Goal: Information Seeking & Learning: Check status

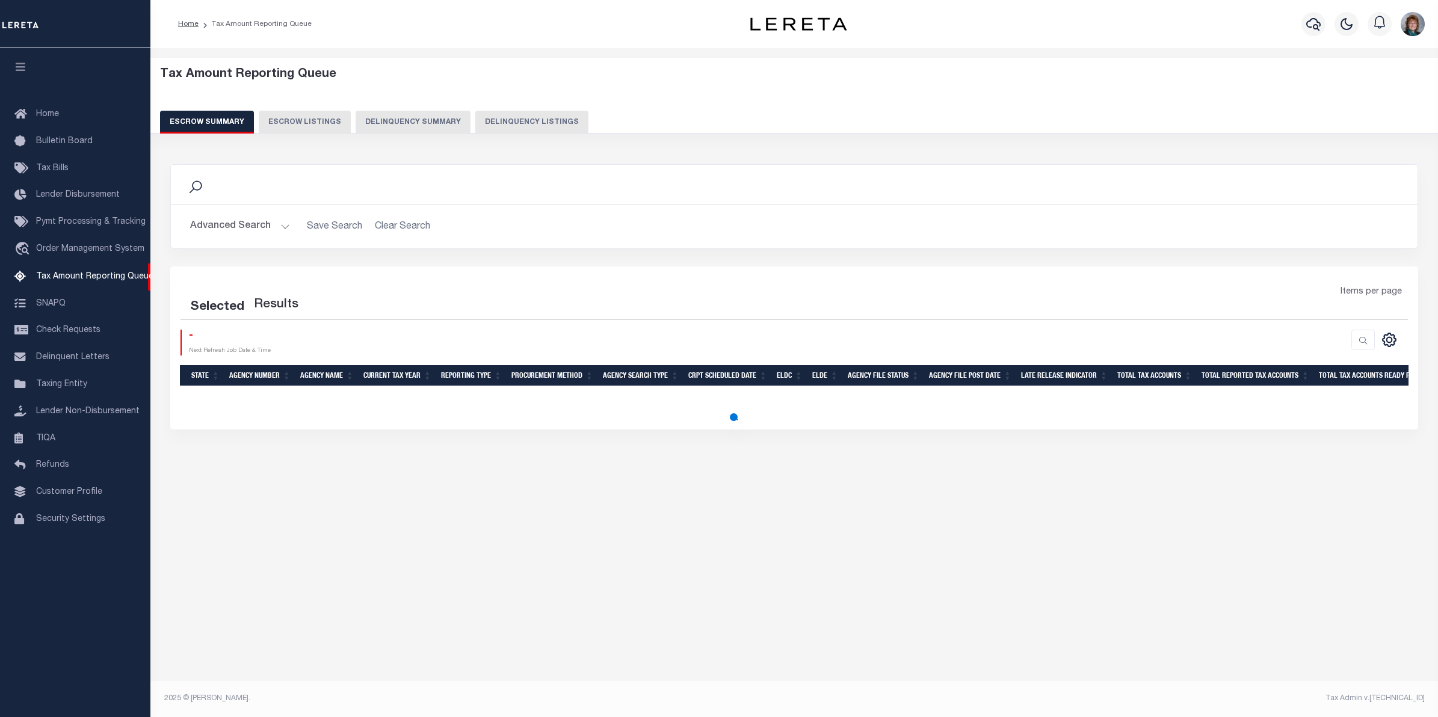
select select
select select "100"
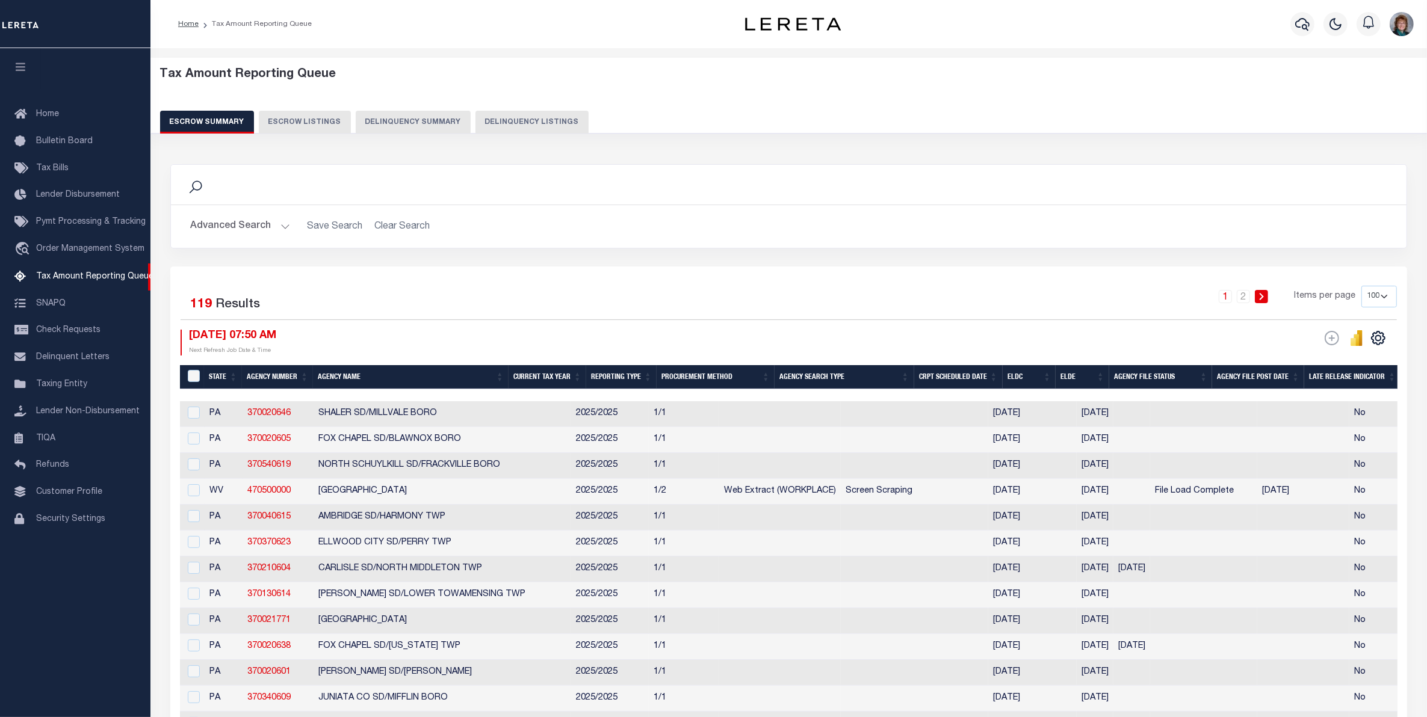
click at [262, 229] on button "Advanced Search" at bounding box center [240, 226] width 100 height 23
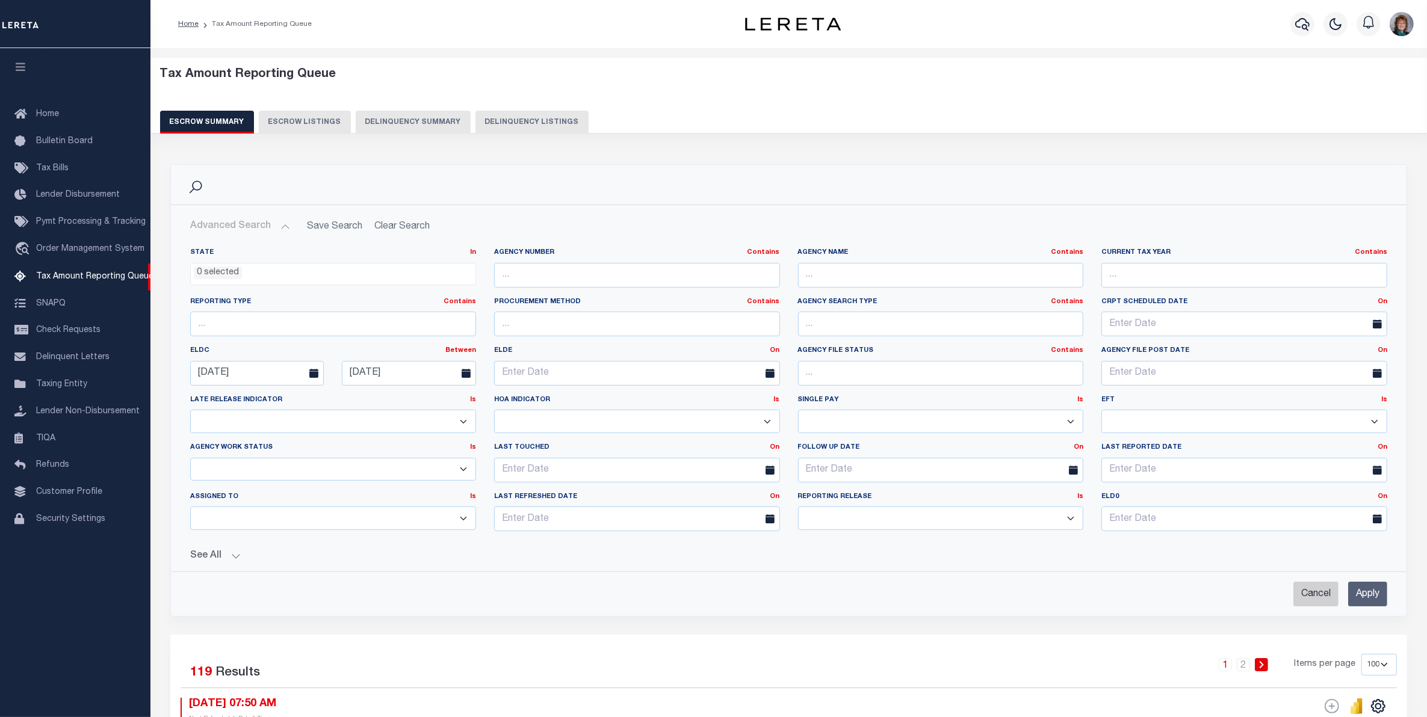
drag, startPoint x: 1313, startPoint y: 587, endPoint x: 769, endPoint y: 453, distance: 560.6
click at [1313, 587] on input "Cancel" at bounding box center [1315, 594] width 45 height 25
checkbox input "true"
select select
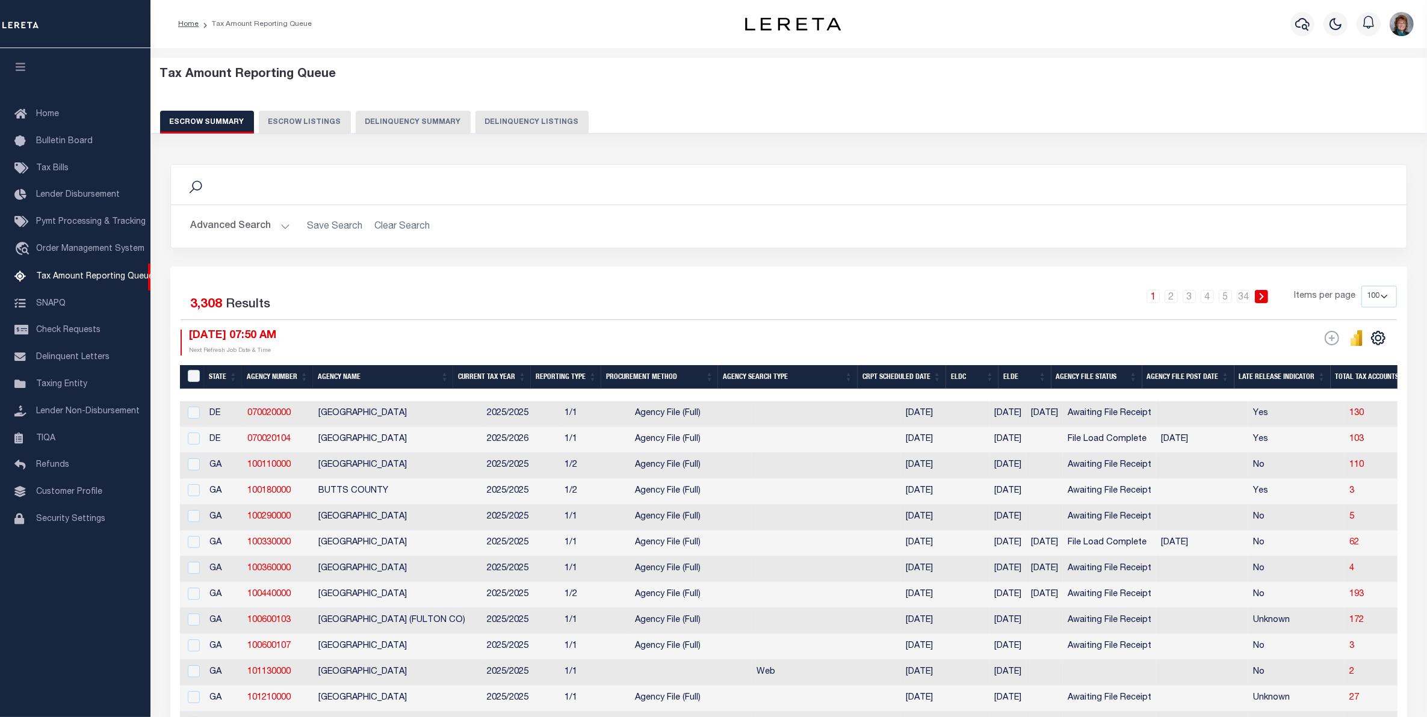
click at [245, 221] on button "Advanced Search" at bounding box center [240, 226] width 100 height 23
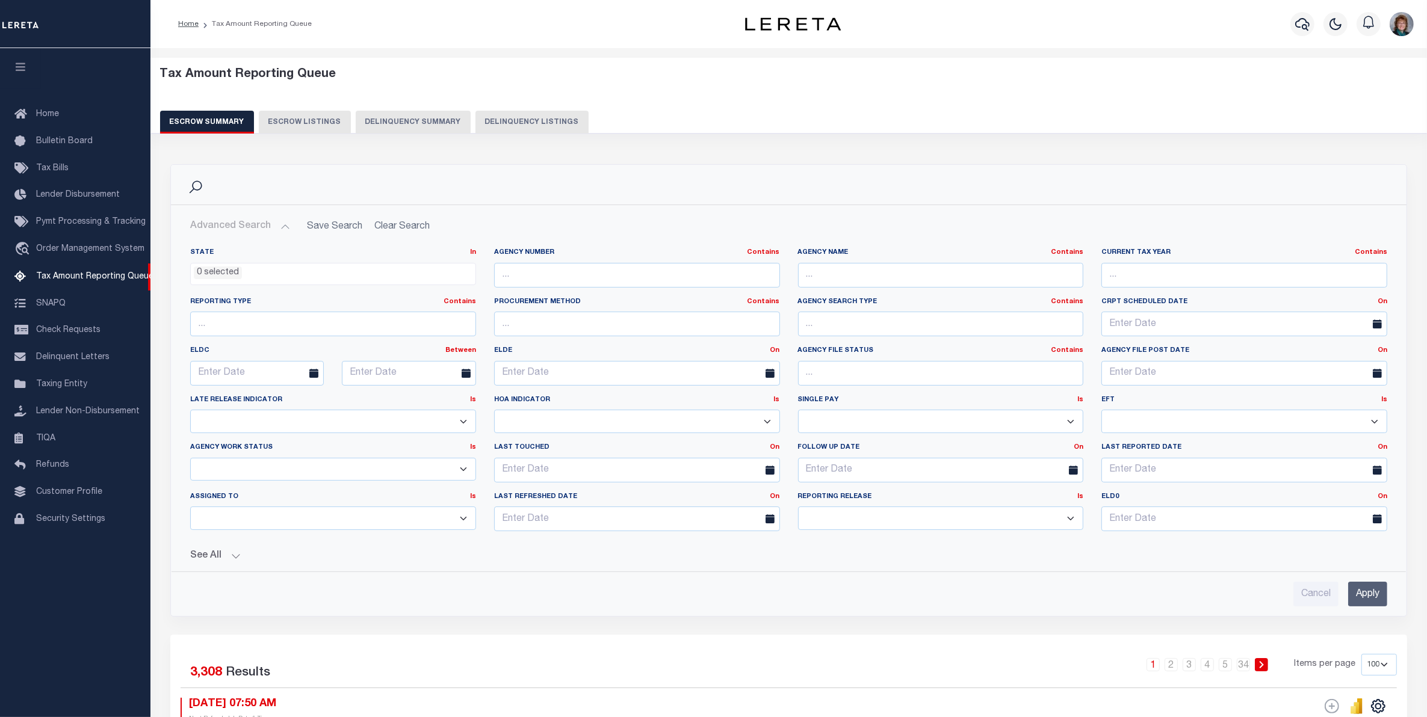
click at [435, 266] on ul "0 selected" at bounding box center [333, 272] width 285 height 16
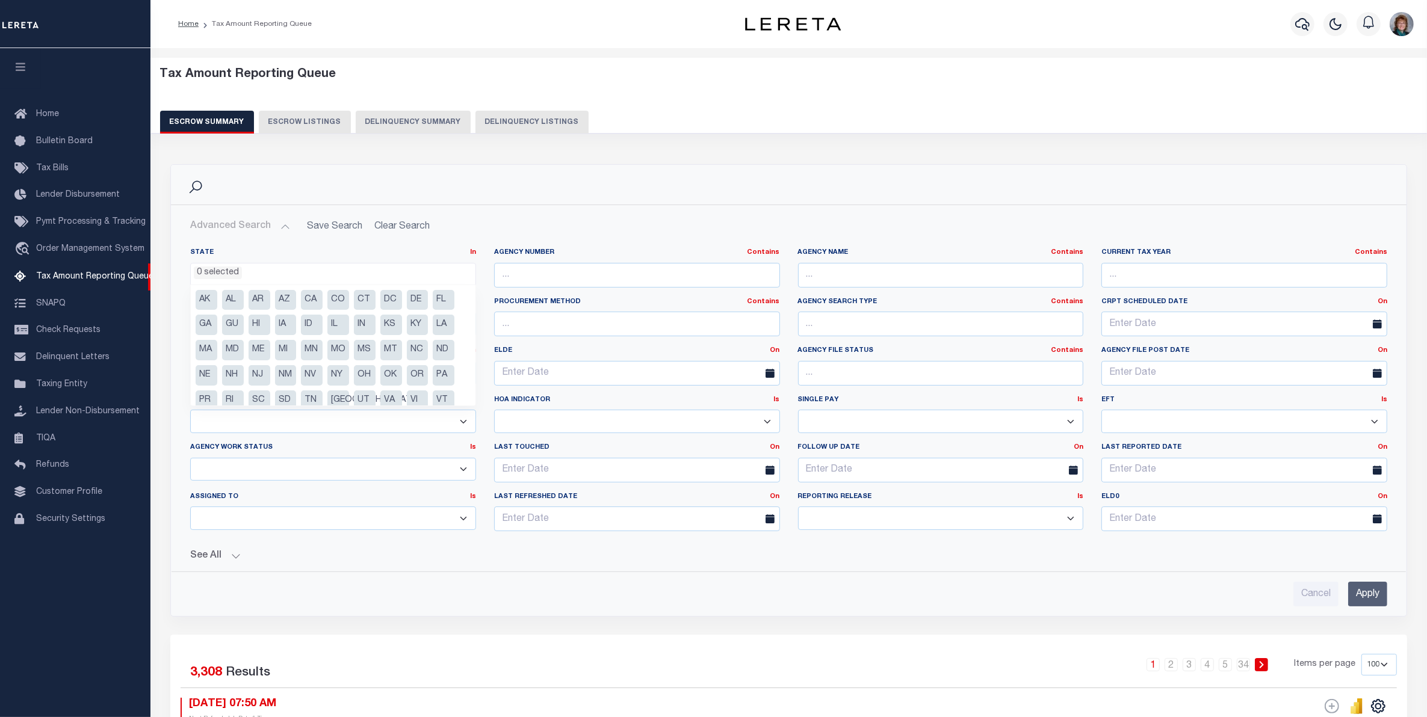
click at [364, 303] on li "CT" at bounding box center [365, 300] width 22 height 20
select select "CT"
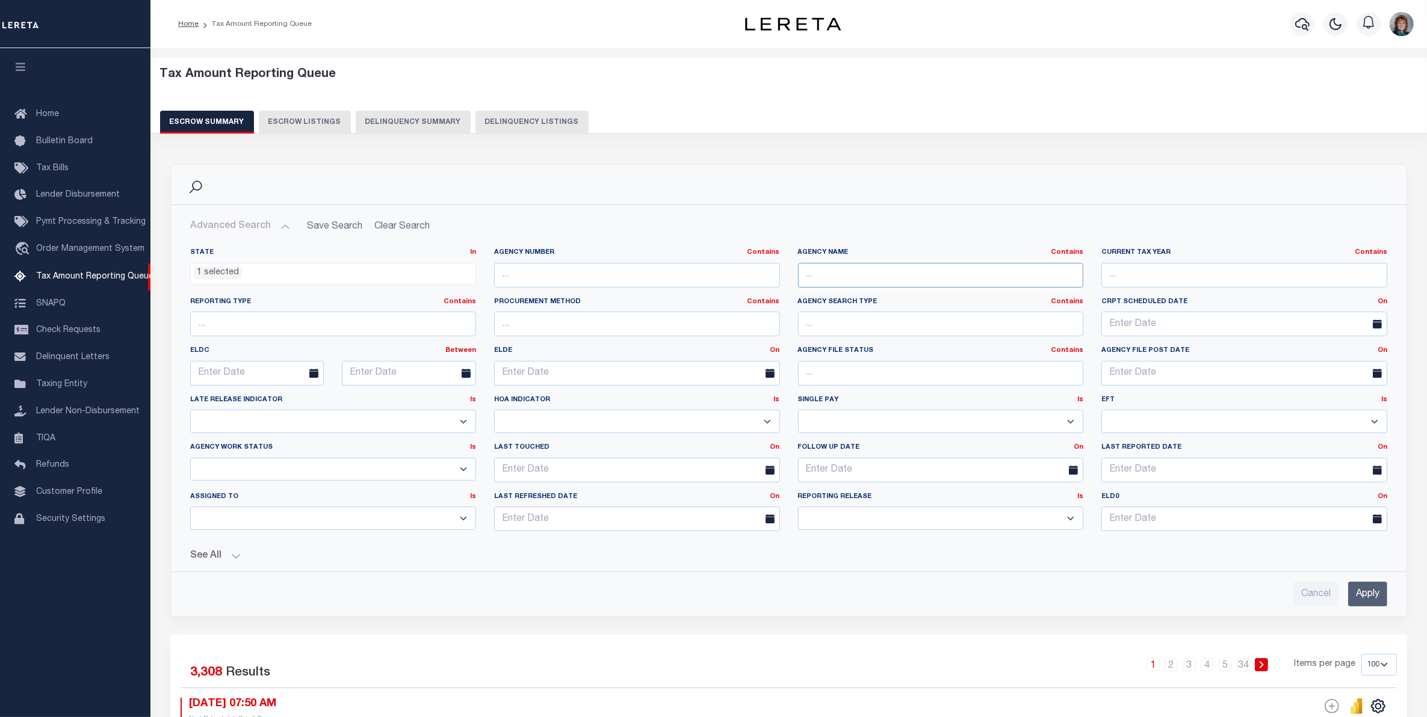
click at [815, 283] on input "text" at bounding box center [941, 275] width 286 height 25
click at [1369, 602] on input "Apply" at bounding box center [1367, 594] width 39 height 25
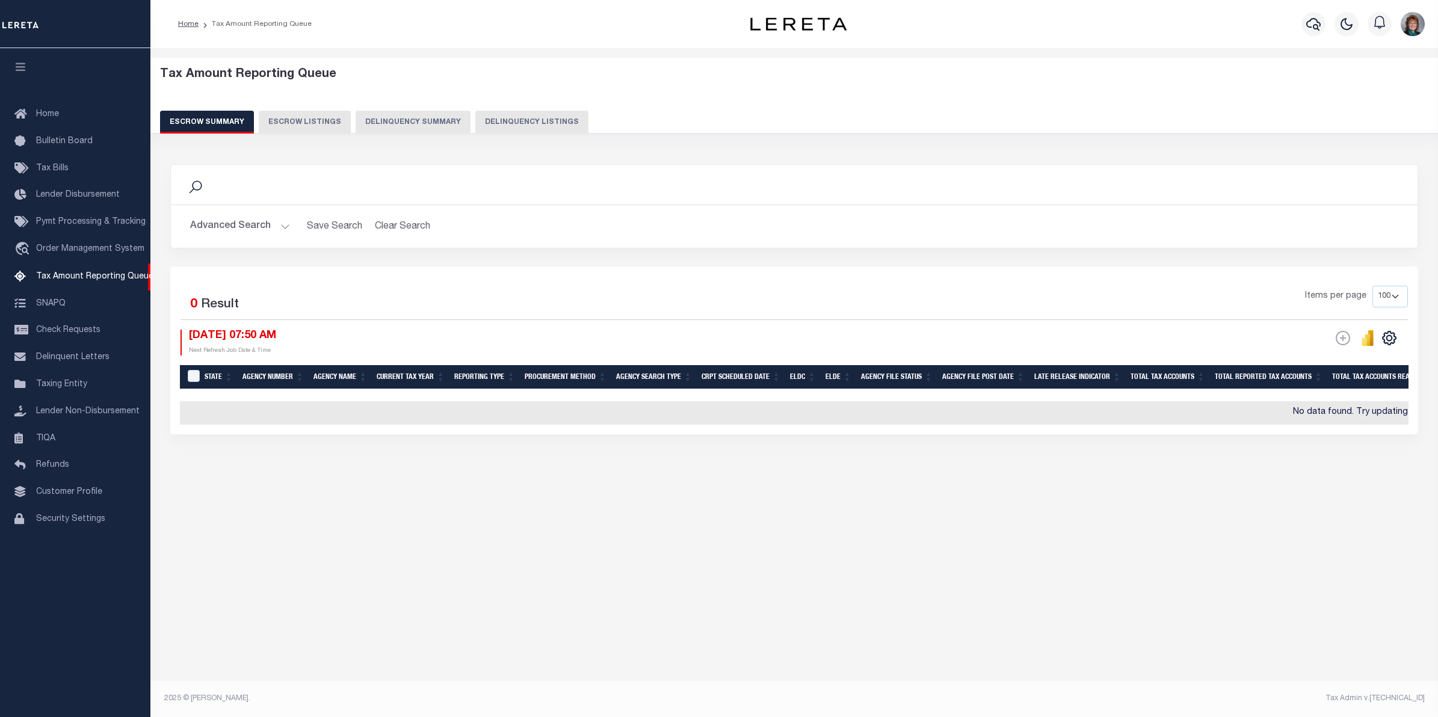
click at [258, 224] on button "Advanced Search" at bounding box center [240, 226] width 100 height 23
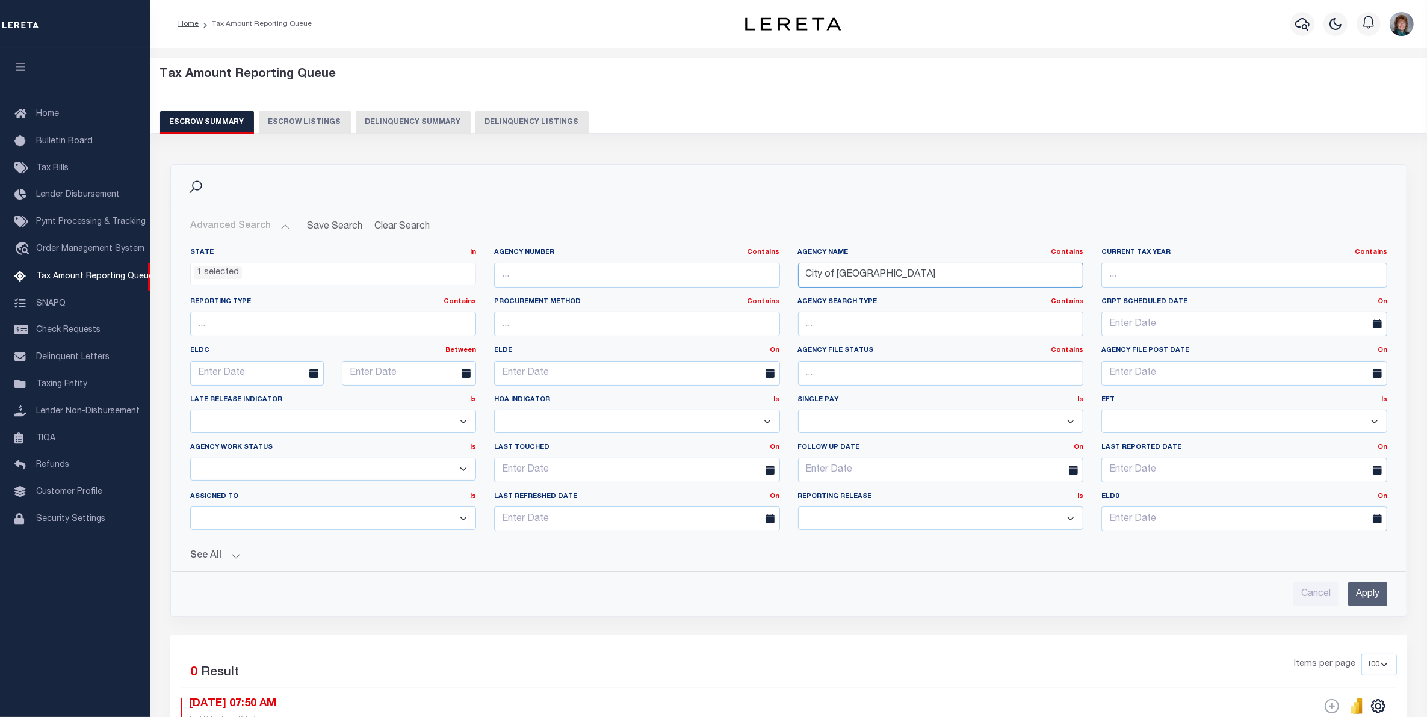
click at [928, 277] on input "City of [GEOGRAPHIC_DATA]" at bounding box center [941, 275] width 286 height 25
drag, startPoint x: 869, startPoint y: 275, endPoint x: 746, endPoint y: 271, distance: 123.4
click at [747, 271] on div "State In In AK AL AR AZ CA CO CT DC DE FL GA GU HI IA ID IL IN KS [GEOGRAPHIC_D…" at bounding box center [788, 394] width 1215 height 293
type input "[GEOGRAPHIC_DATA]"
click at [1365, 588] on input "Apply" at bounding box center [1367, 594] width 39 height 25
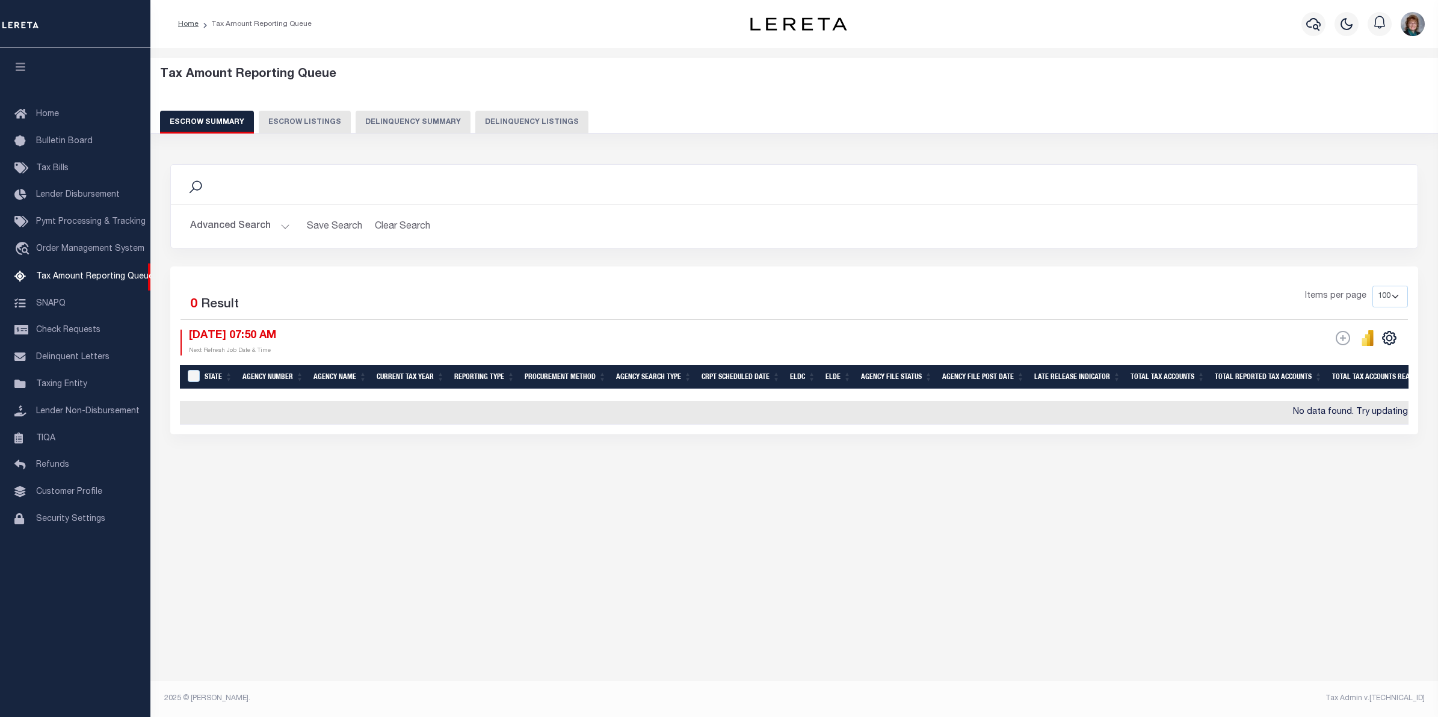
click at [238, 223] on button "Advanced Search" at bounding box center [240, 226] width 100 height 23
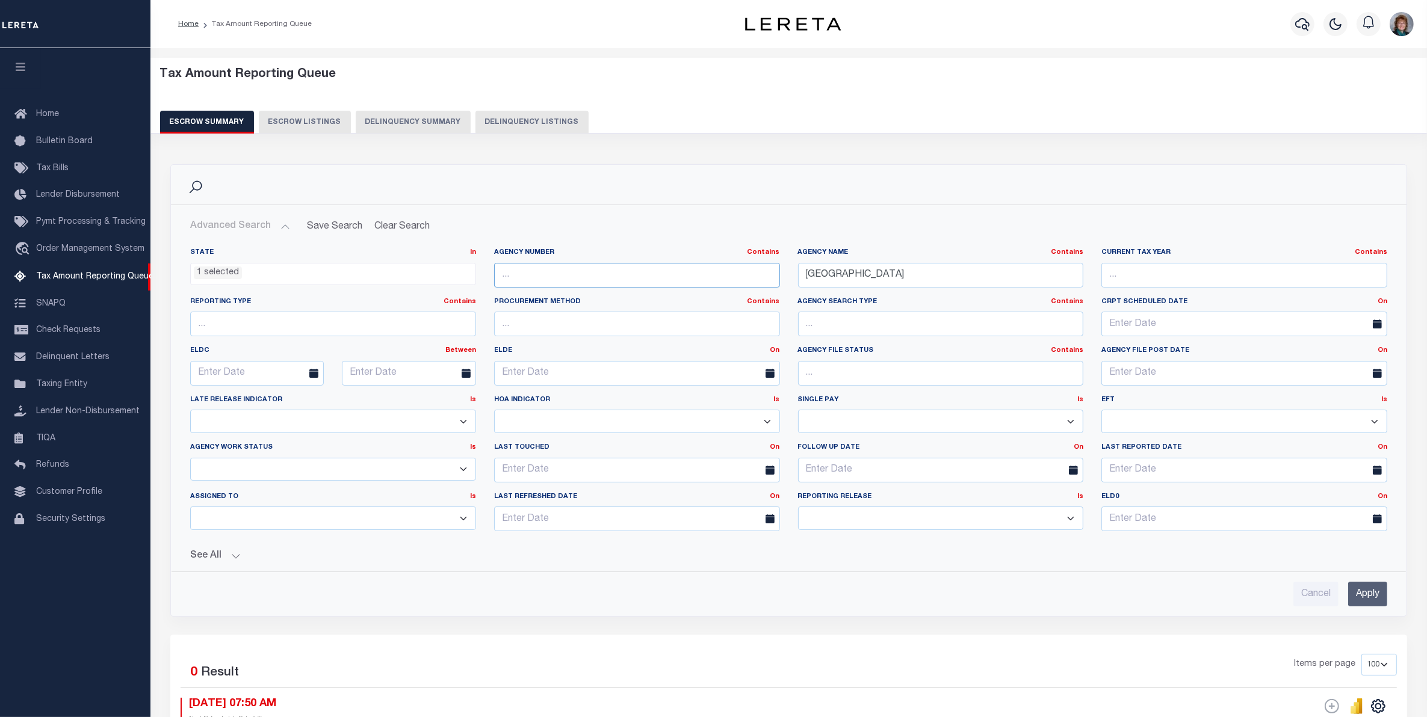
click at [591, 277] on input "text" at bounding box center [637, 275] width 286 height 25
paste input "060090103"
type input "060090103"
drag, startPoint x: 909, startPoint y: 274, endPoint x: 449, endPoint y: 322, distance: 462.1
click at [450, 323] on div "State In In AK AL AR AZ CA CO CT DC DE FL GA GU HI IA ID IL IN KS [GEOGRAPHIC_D…" at bounding box center [788, 394] width 1215 height 293
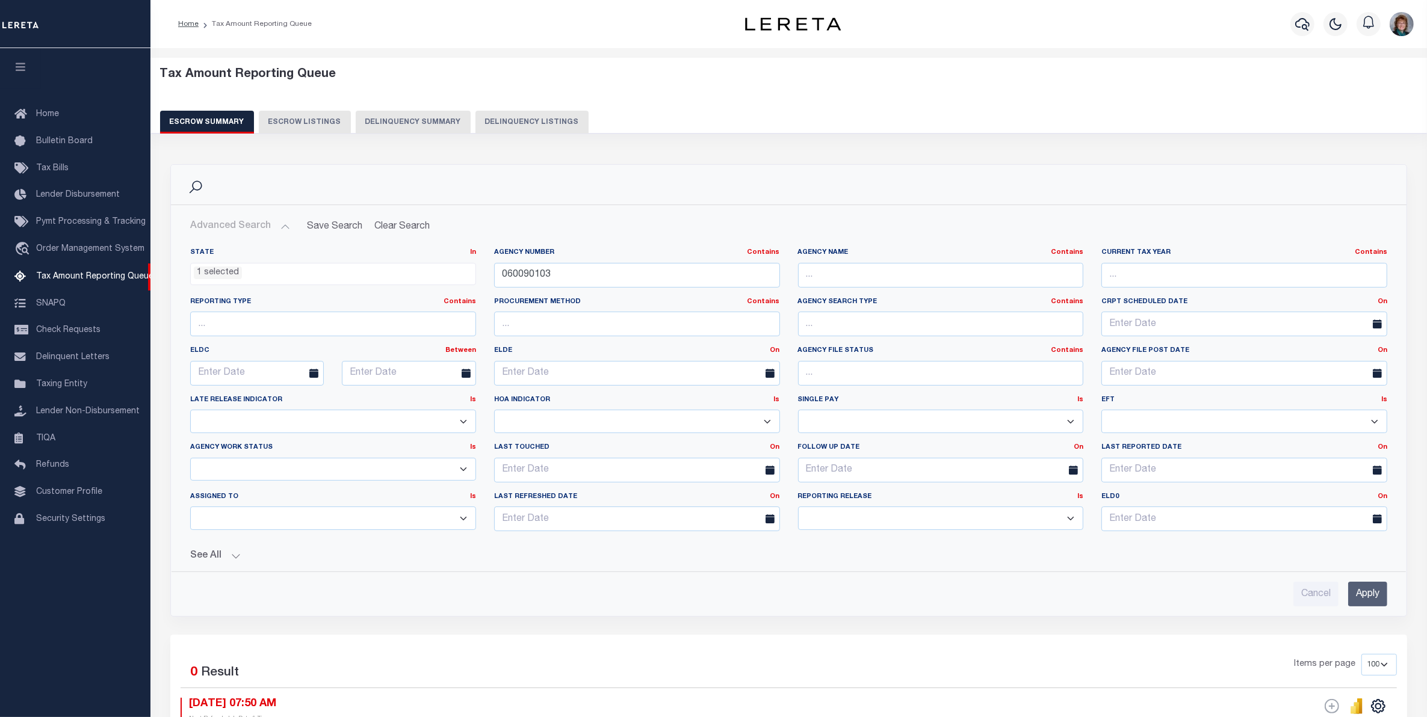
click at [1355, 594] on input "Apply" at bounding box center [1367, 594] width 39 height 25
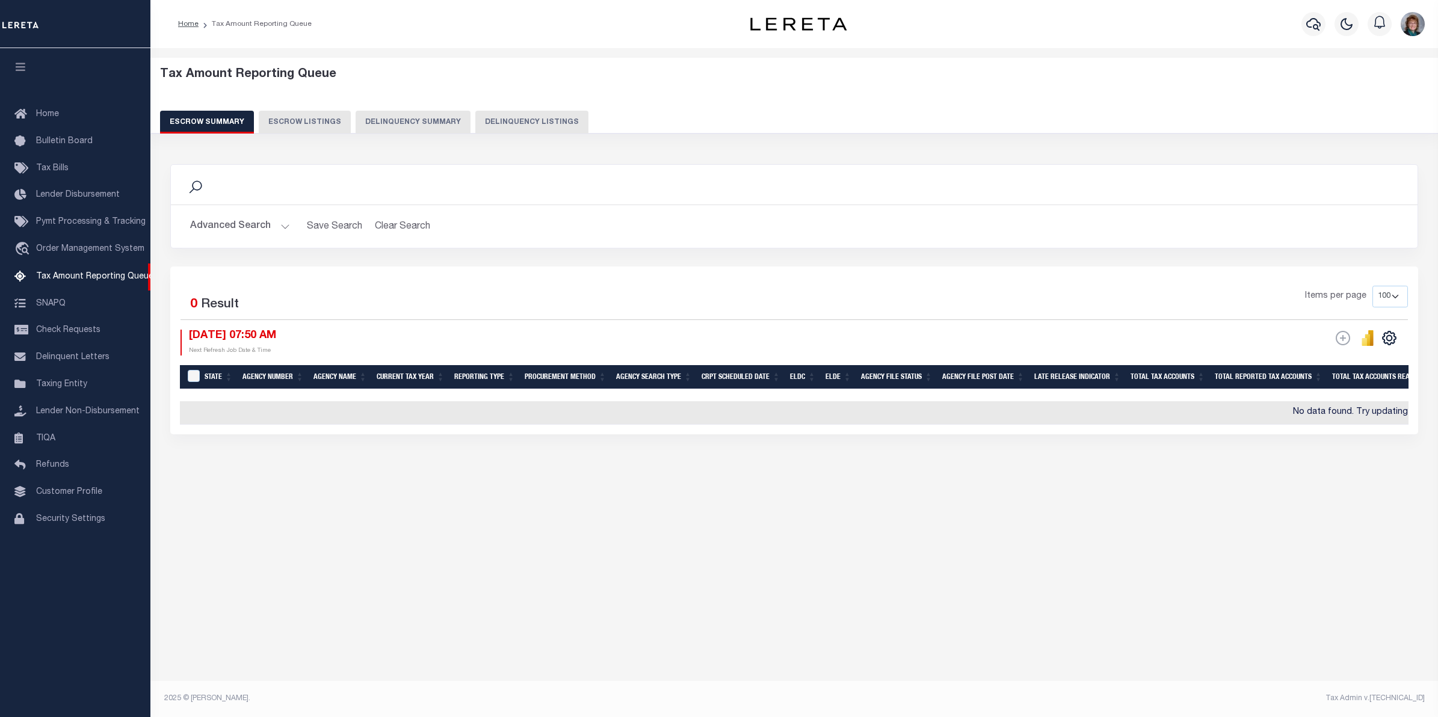
click at [259, 230] on button "Advanced Search" at bounding box center [240, 226] width 100 height 23
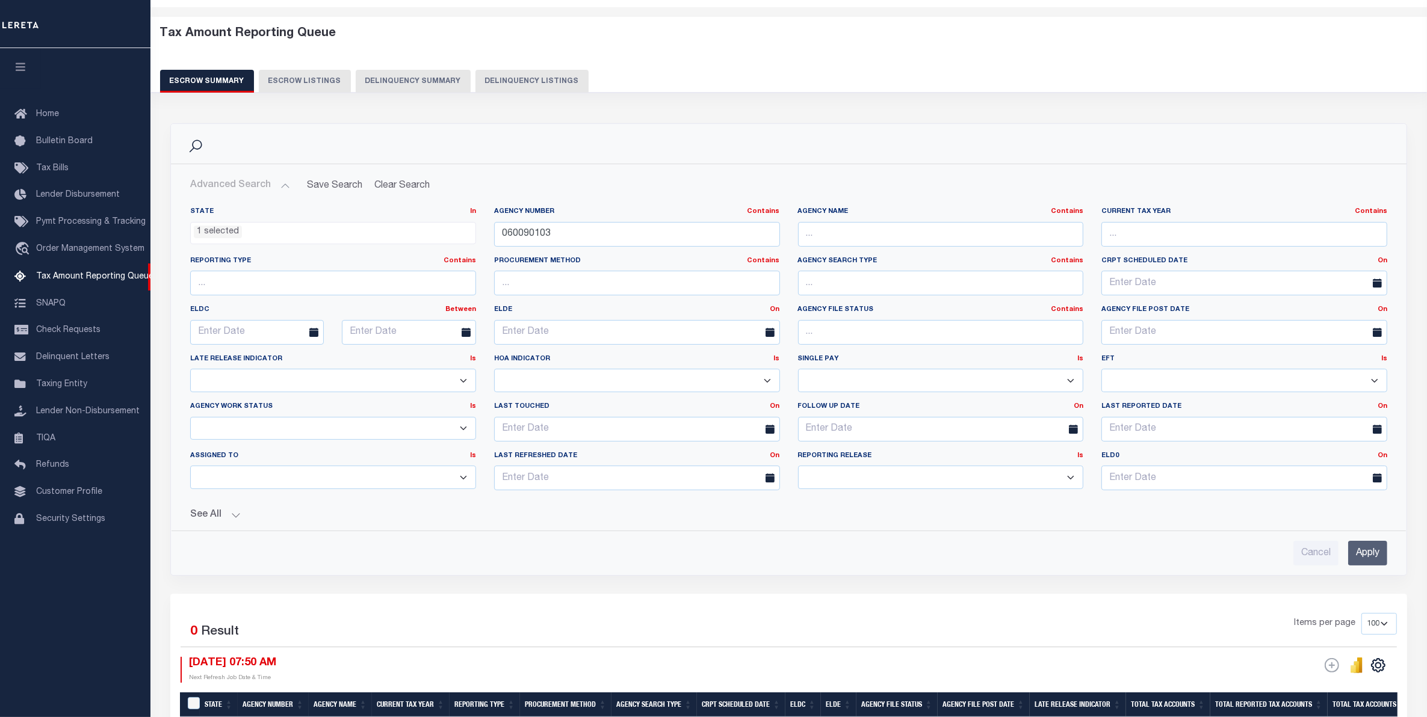
scroll to position [150, 0]
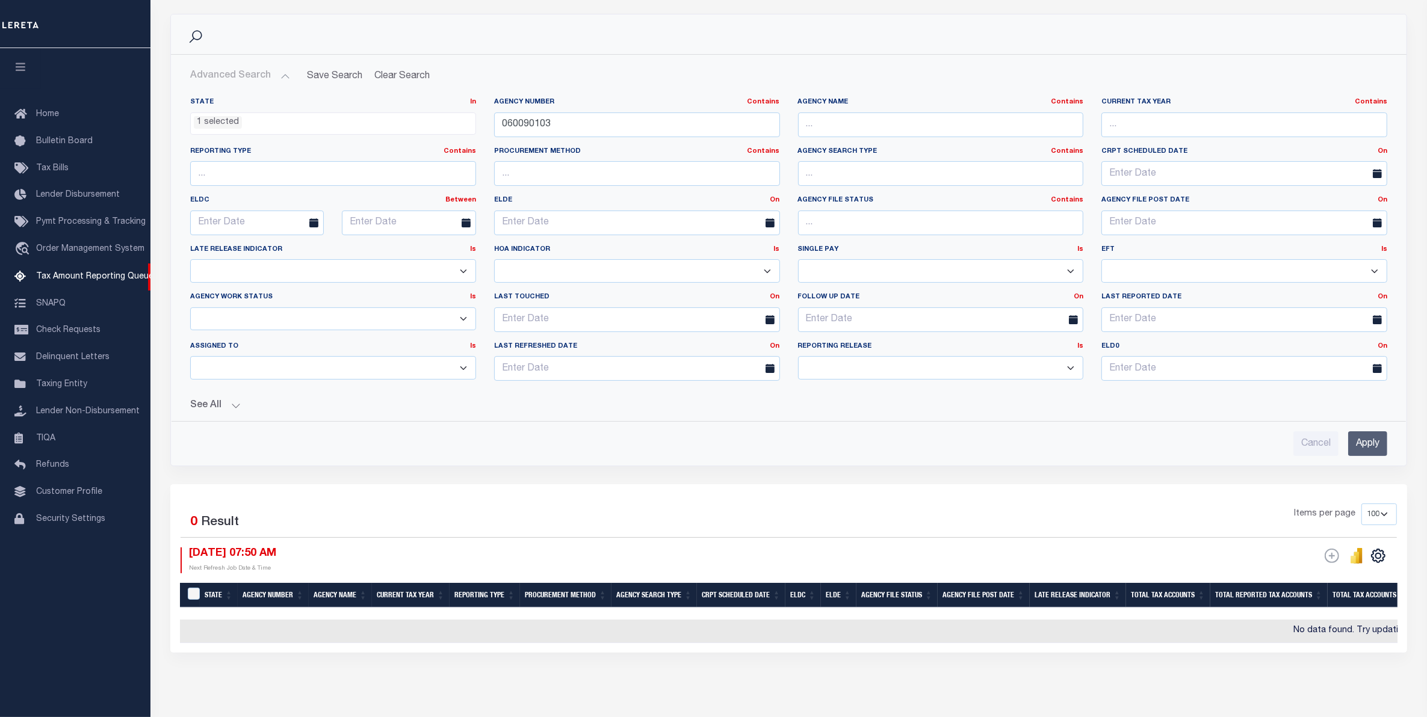
click at [357, 124] on ul "1 selected" at bounding box center [333, 121] width 285 height 16
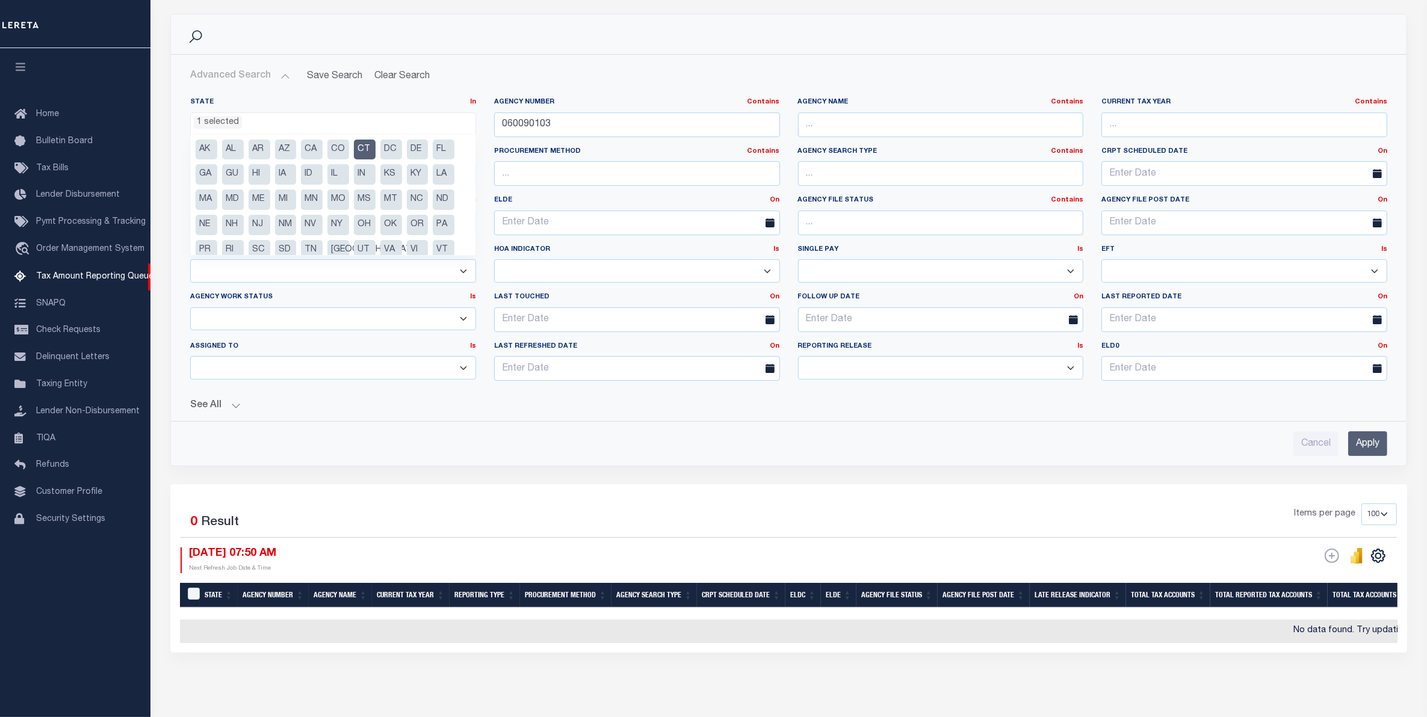
click at [371, 153] on li "CT" at bounding box center [365, 150] width 22 height 20
select select
click at [1355, 441] on input "Apply" at bounding box center [1367, 443] width 39 height 25
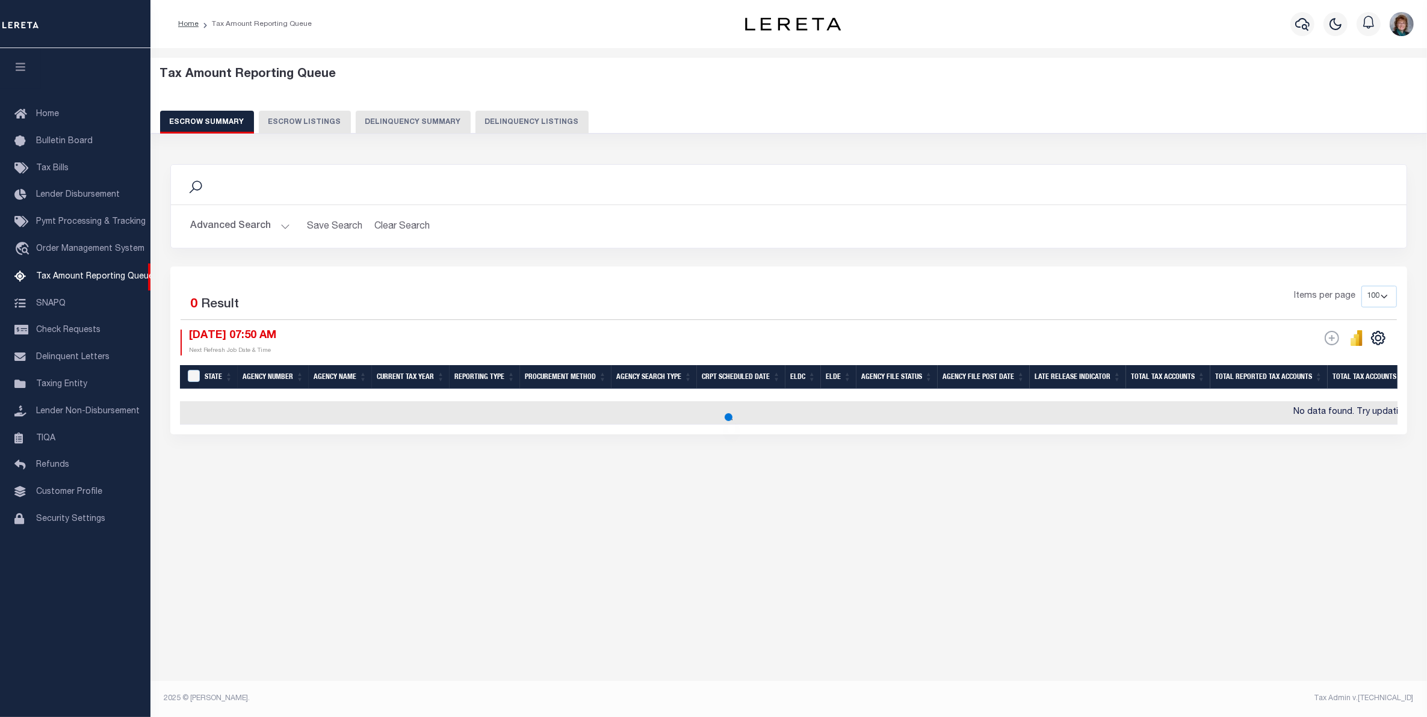
scroll to position [0, 0]
click at [253, 227] on button "Advanced Search" at bounding box center [240, 226] width 100 height 23
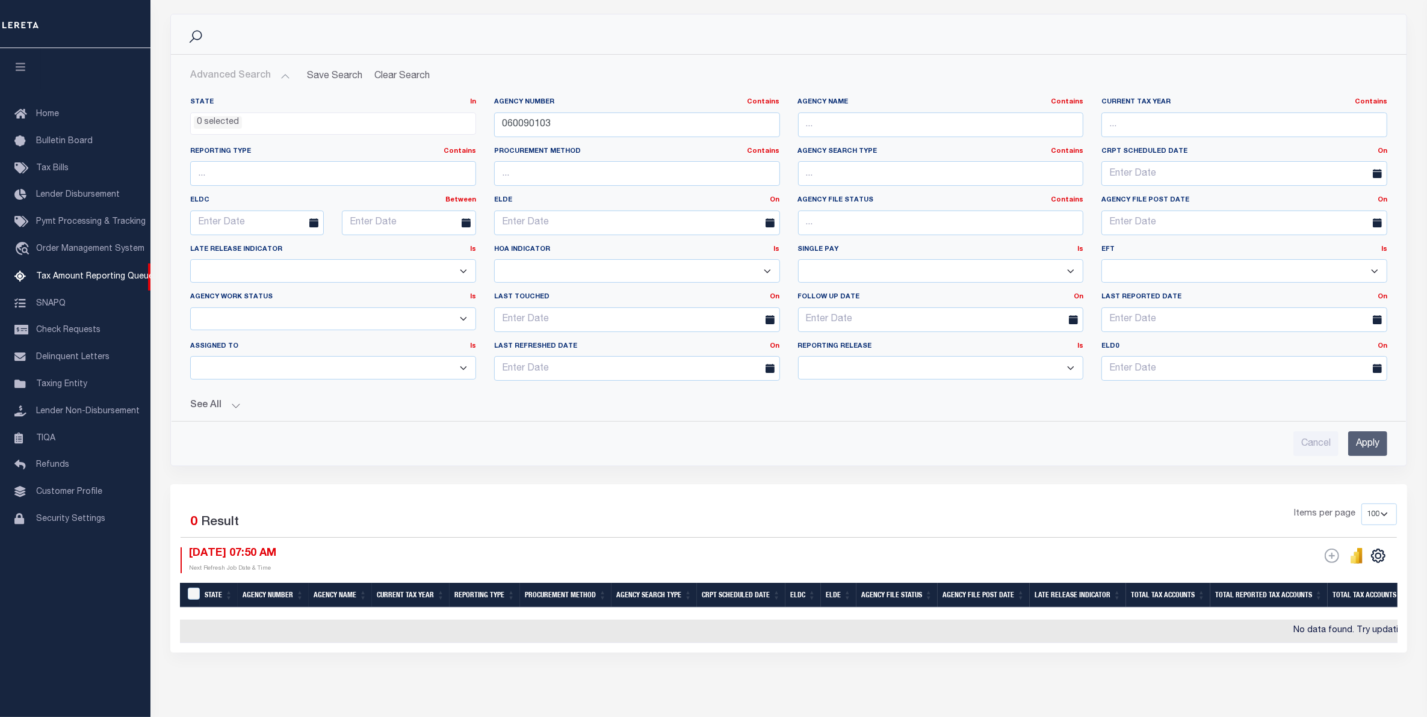
scroll to position [205, 0]
